Goal: Task Accomplishment & Management: Use online tool/utility

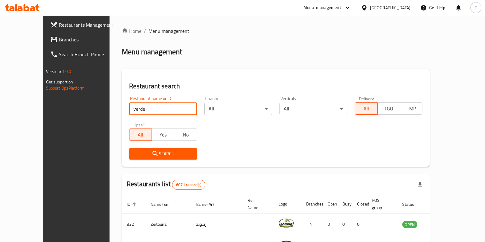
type input "verde"
click button "Search" at bounding box center [163, 153] width 68 height 11
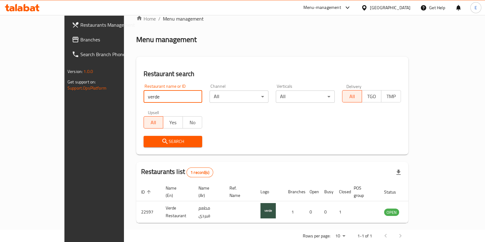
scroll to position [19, 0]
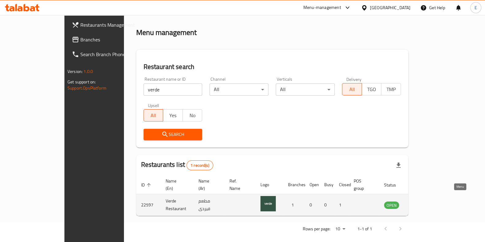
click at [424, 201] on icon "enhanced table" at bounding box center [419, 204] width 7 height 7
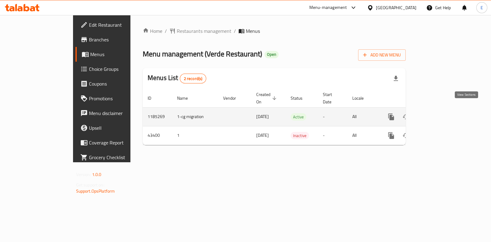
click at [439, 113] on icon "enhanced table" at bounding box center [435, 116] width 7 height 7
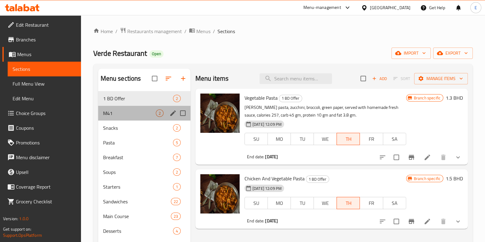
click at [128, 117] on div "M41 2" at bounding box center [144, 113] width 92 height 15
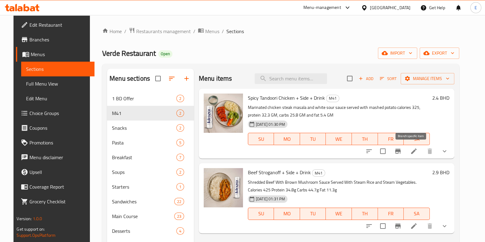
click at [402, 154] on icon "Branch-specific-item" at bounding box center [397, 151] width 7 height 7
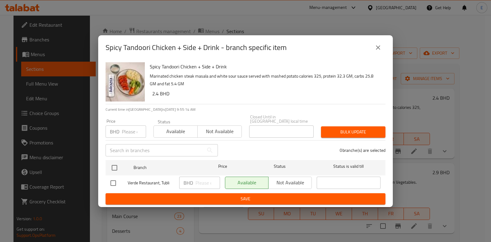
click at [377, 55] on button "close" at bounding box center [378, 47] width 15 height 15
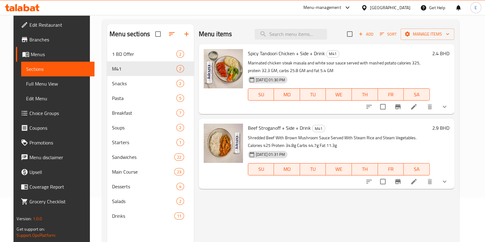
scroll to position [86, 0]
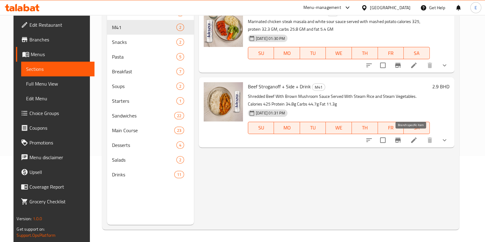
click at [401, 140] on icon "Branch-specific-item" at bounding box center [398, 140] width 6 height 5
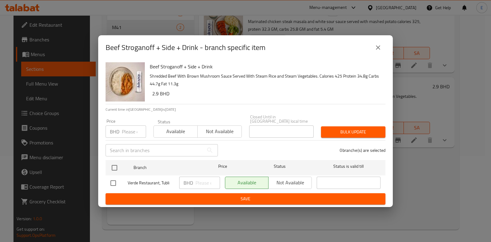
drag, startPoint x: 377, startPoint y: 50, endPoint x: 369, endPoint y: 56, distance: 9.8
click at [377, 50] on icon "close" at bounding box center [378, 47] width 4 height 4
